Goal: Find specific page/section: Find specific page/section

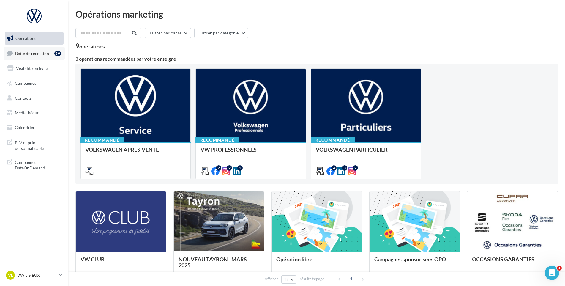
click at [40, 59] on link "Boîte de réception 59" at bounding box center [34, 53] width 61 height 13
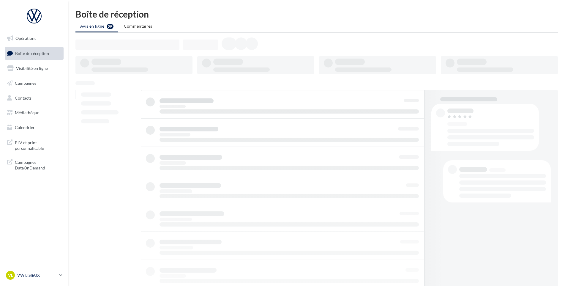
click at [48, 273] on p "VW LISIEUX" at bounding box center [37, 275] width 40 height 6
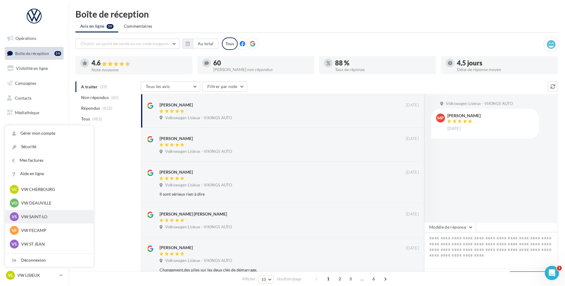
scroll to position [43, 0]
click at [33, 247] on p "VW ST JEAN" at bounding box center [53, 245] width 65 height 6
